Goal: Find specific page/section: Find specific page/section

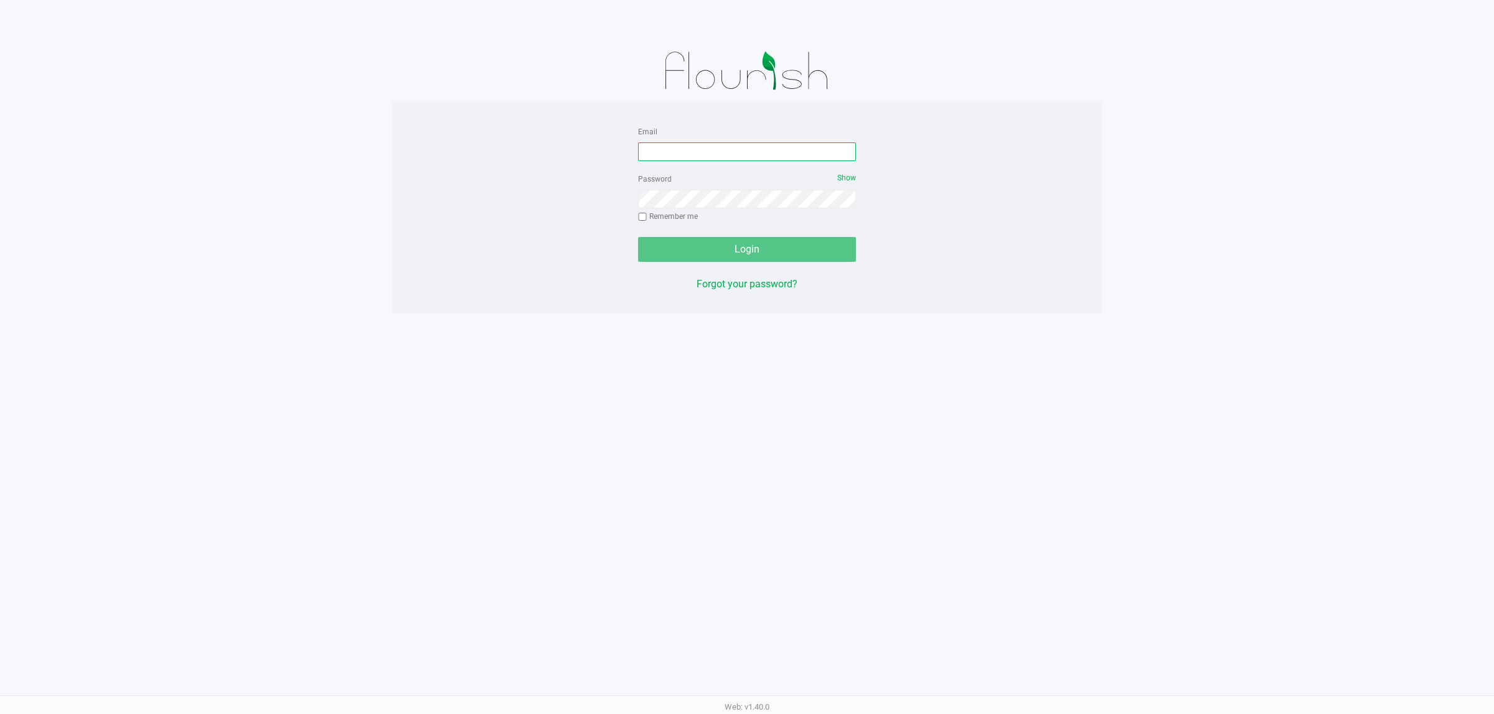
click at [725, 157] on input "Email" at bounding box center [747, 152] width 218 height 19
type input "[EMAIL_ADDRESS][DOMAIN_NAME]"
click at [638, 237] on button "Login" at bounding box center [747, 249] width 218 height 25
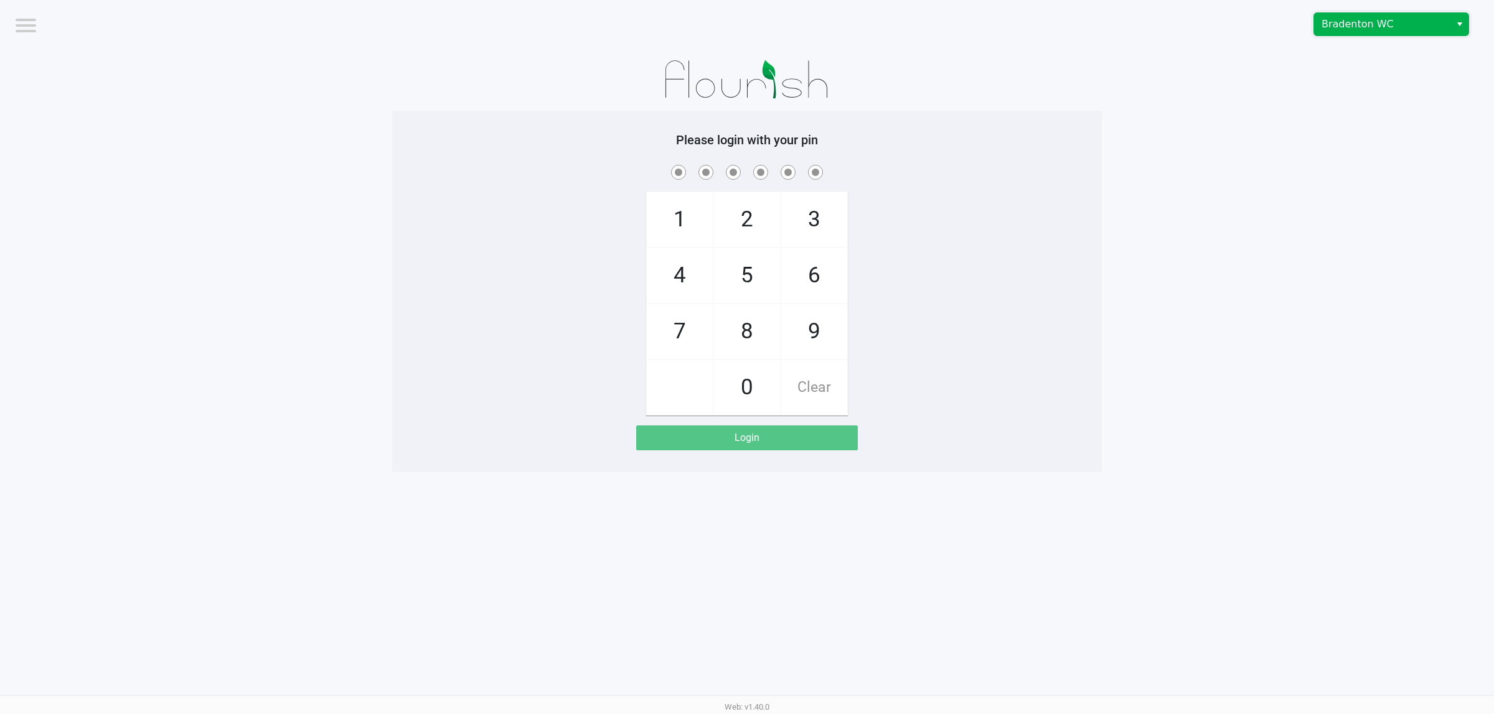
click at [1361, 35] on span "Bradenton WC" at bounding box center [1382, 24] width 136 height 22
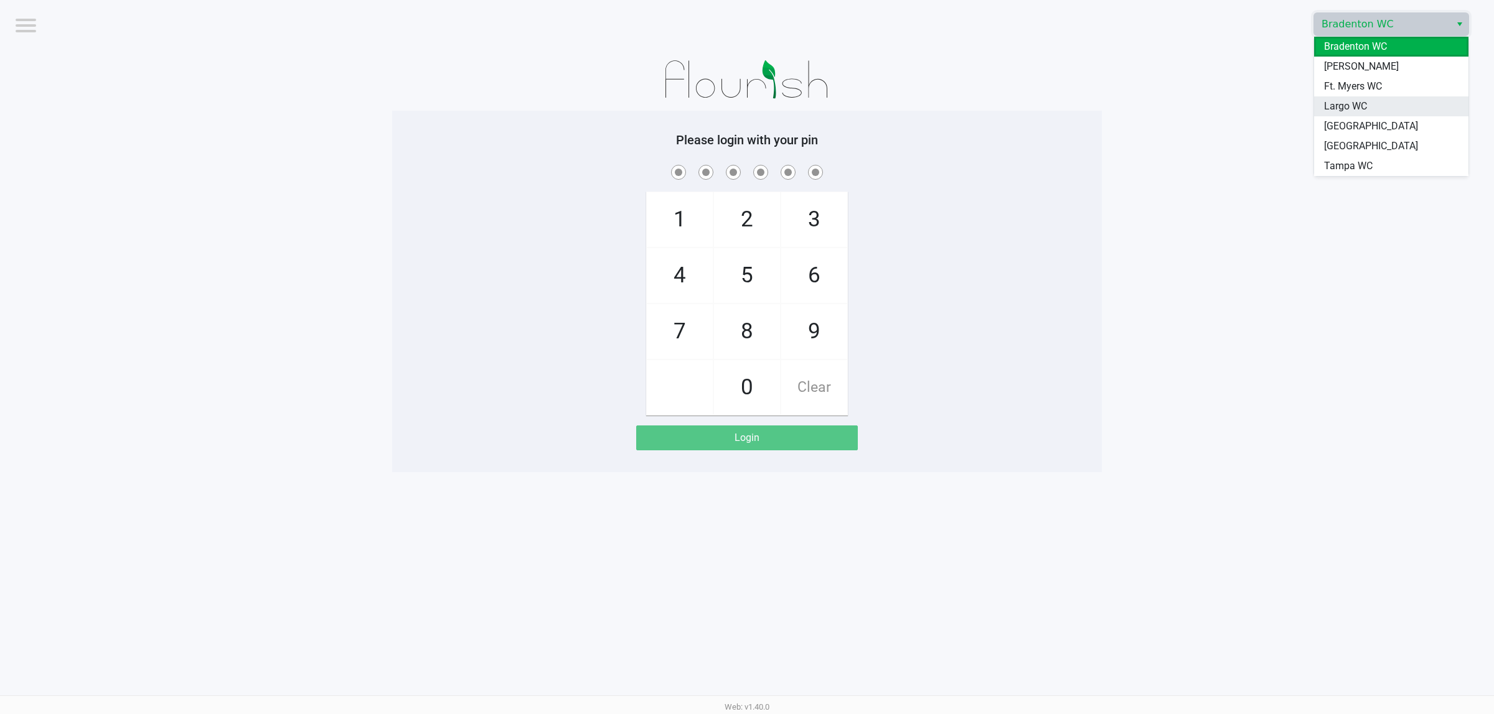
click at [1346, 107] on span "Largo WC" at bounding box center [1345, 106] width 43 height 15
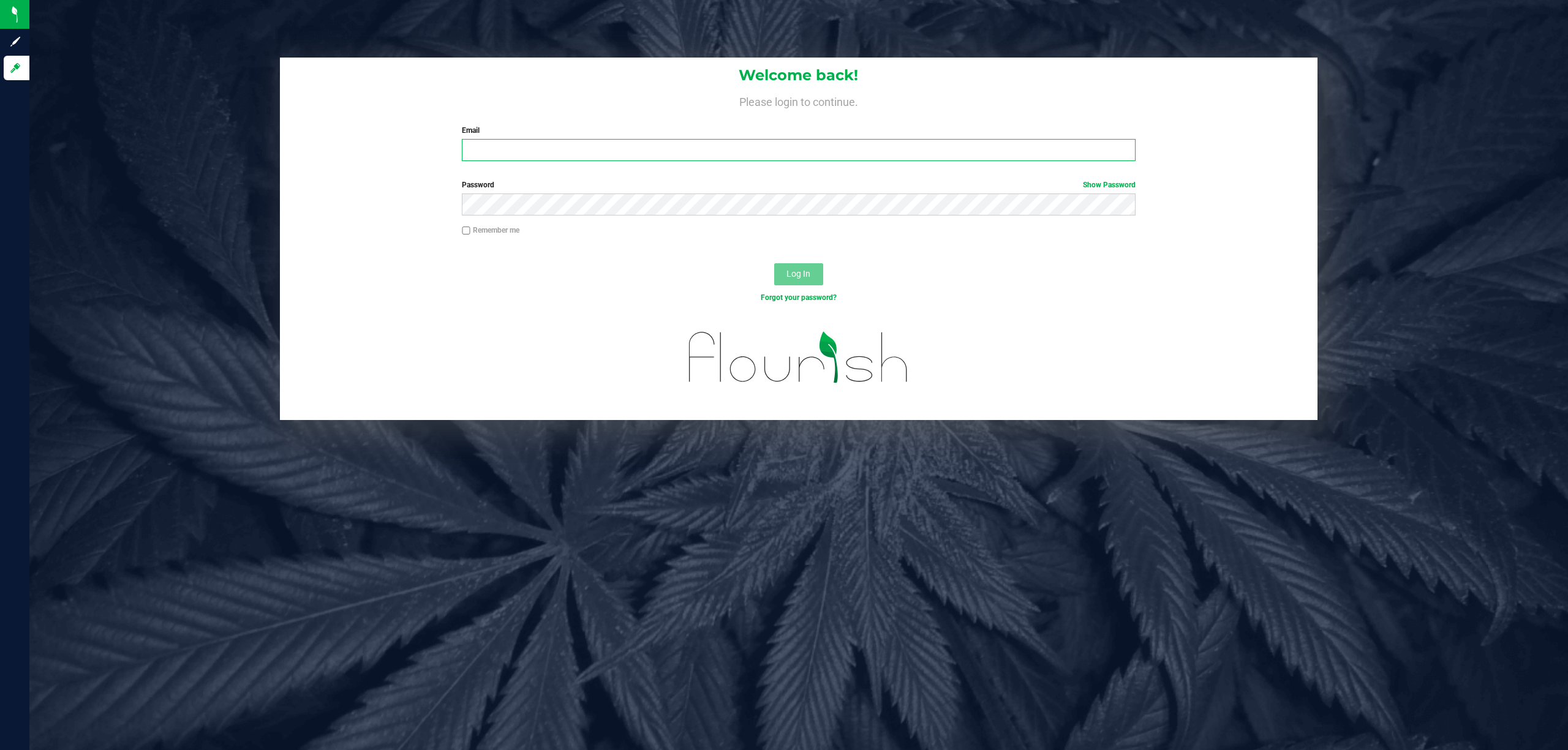
click at [525, 147] on input "Email" at bounding box center [798, 150] width 674 height 22
type input "[EMAIL_ADDRESS][DOMAIN_NAME]"
click at [775, 264] on button "Log In" at bounding box center [799, 275] width 49 height 22
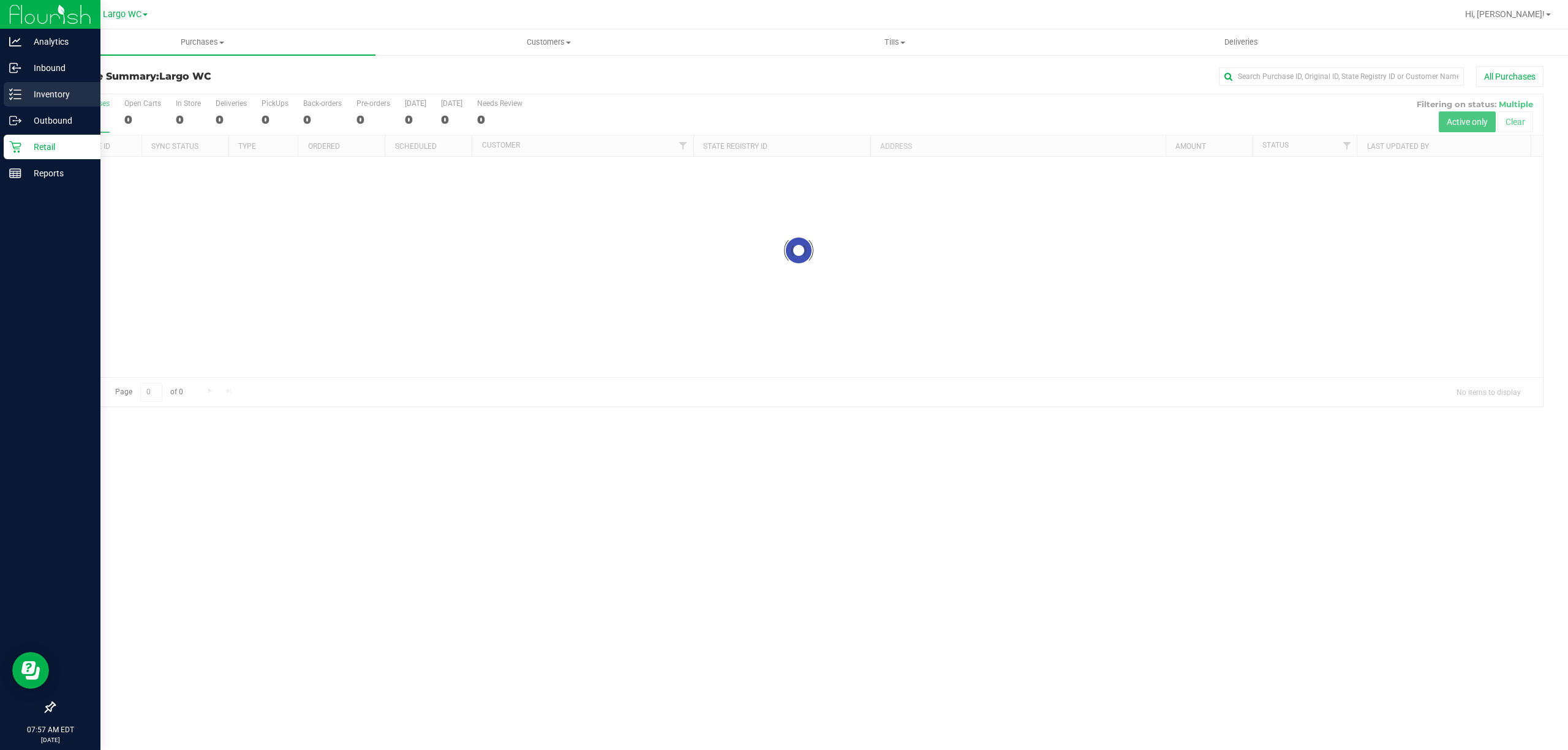
click at [25, 92] on p "Inventory" at bounding box center [58, 94] width 74 height 15
